Goal: Transaction & Acquisition: Obtain resource

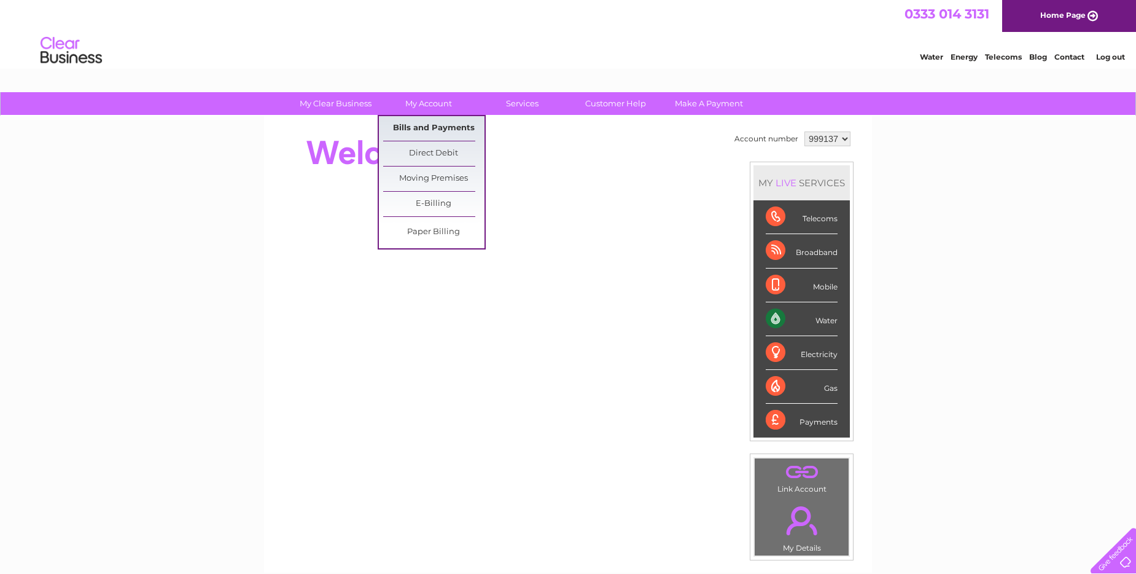
click at [426, 123] on link "Bills and Payments" at bounding box center [433, 128] width 101 height 25
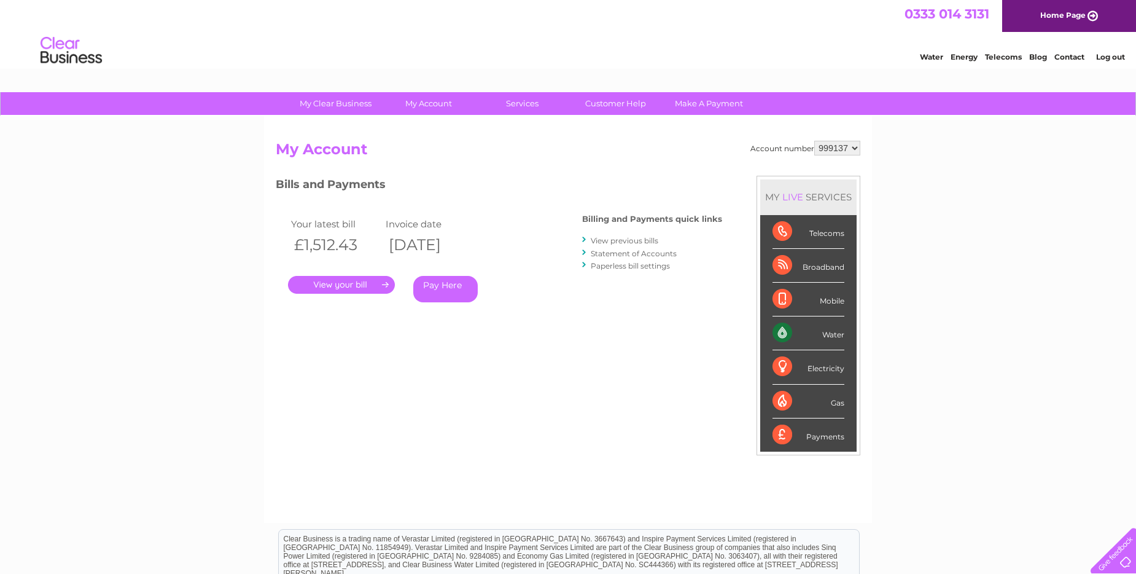
click at [337, 284] on link "." at bounding box center [341, 285] width 107 height 18
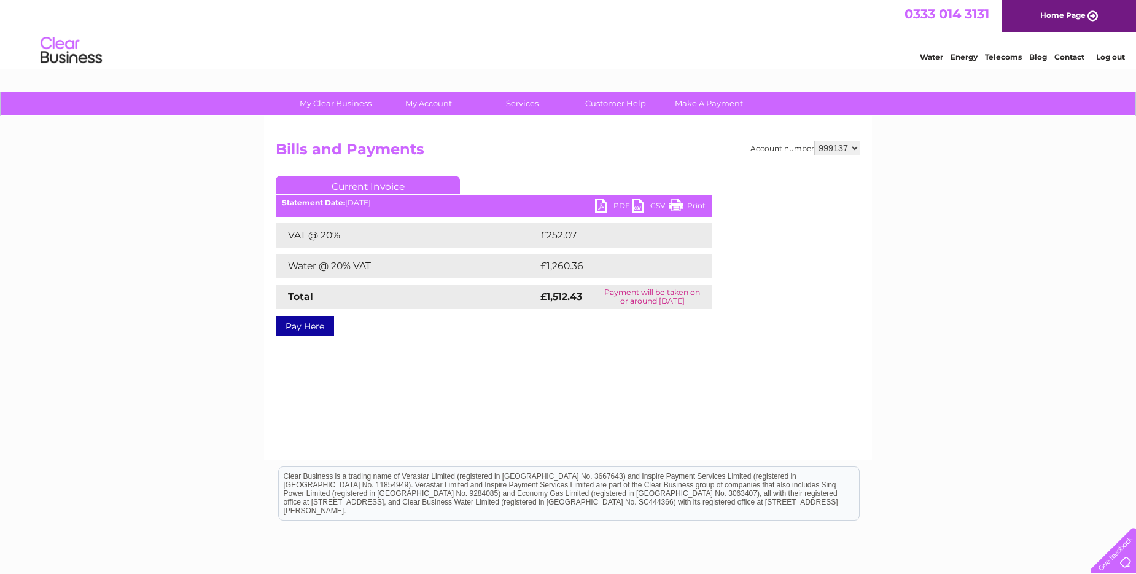
click at [613, 205] on link "PDF" at bounding box center [613, 207] width 37 height 18
click at [667, 423] on div "Account number 999137 Bills and Payments Current Invoice PDF CSV Print VAT @ 20%" at bounding box center [568, 288] width 608 height 344
